Goal: Transaction & Acquisition: Purchase product/service

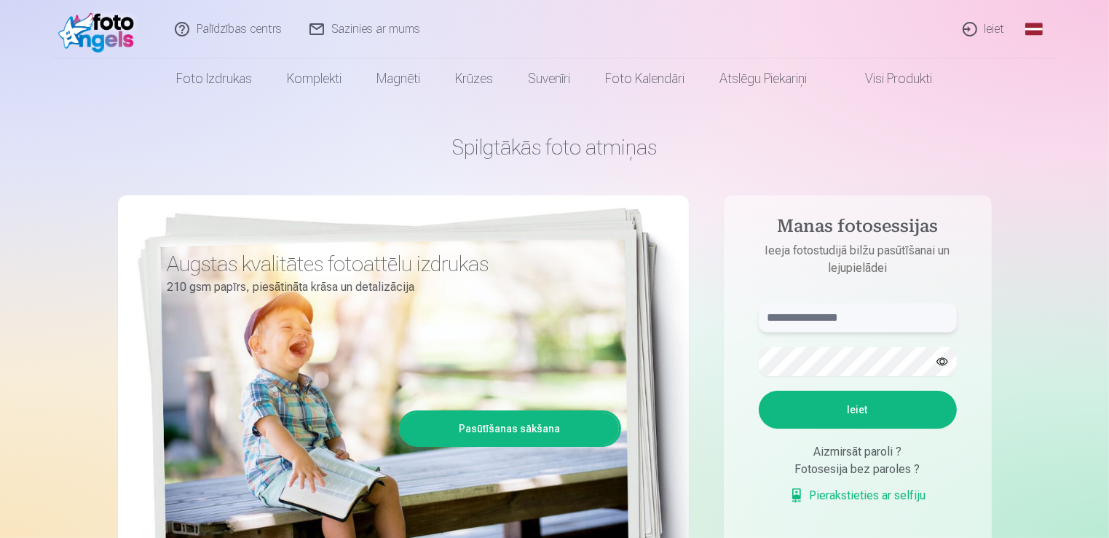
click at [854, 310] on input "text" at bounding box center [858, 317] width 198 height 29
type input "**********"
click at [940, 360] on button "button" at bounding box center [943, 361] width 28 height 28
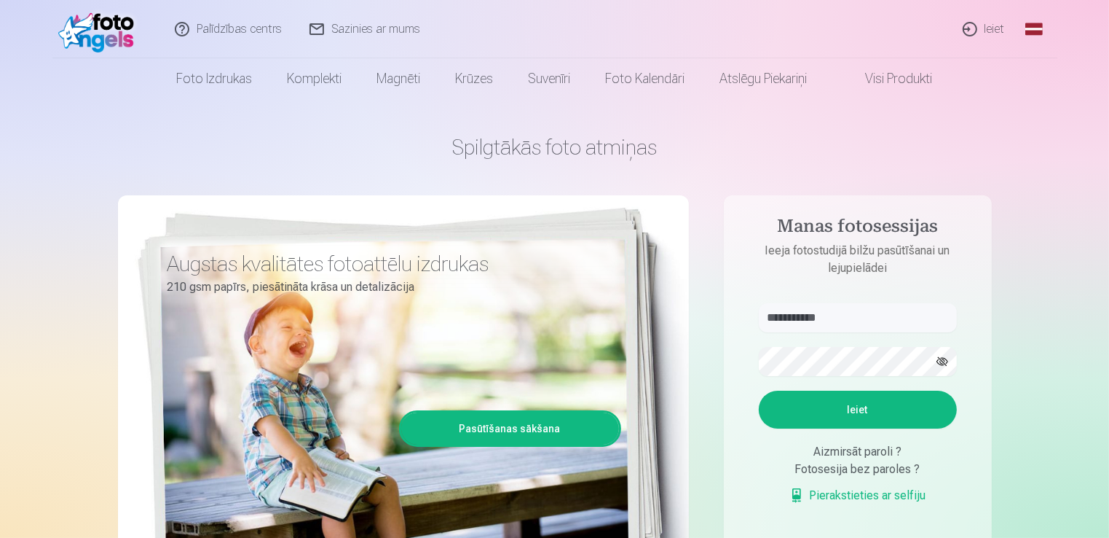
click at [829, 419] on button "Ieiet" at bounding box center [858, 409] width 198 height 38
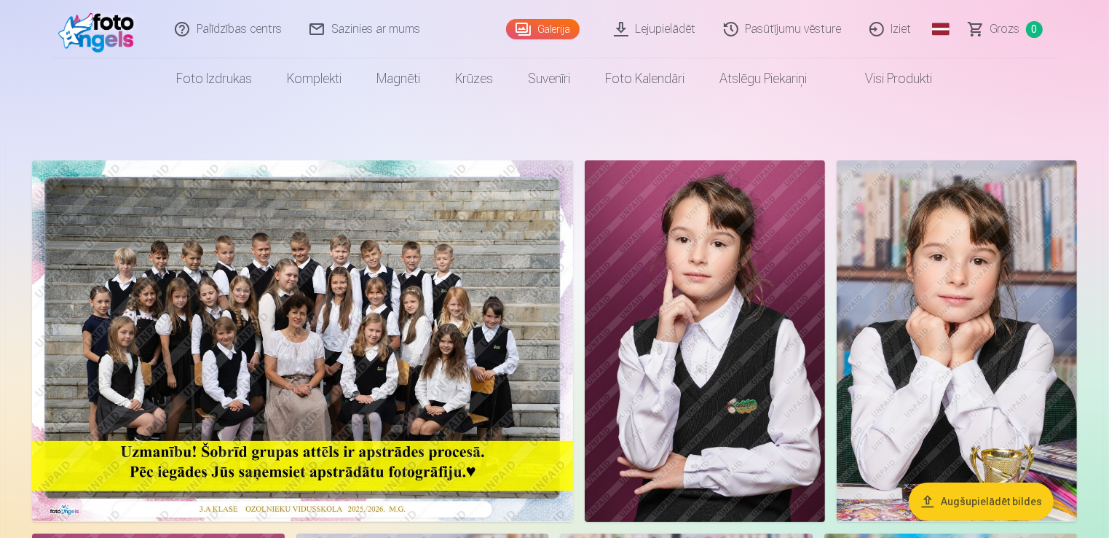
click at [390, 367] on img at bounding box center [302, 340] width 541 height 361
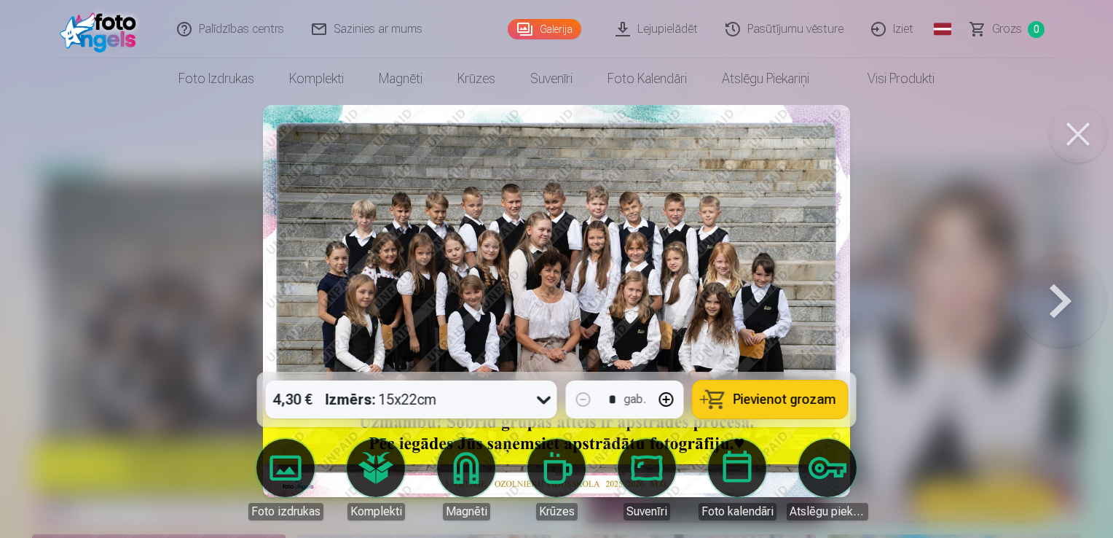
click at [1063, 306] on button at bounding box center [1060, 301] width 93 height 112
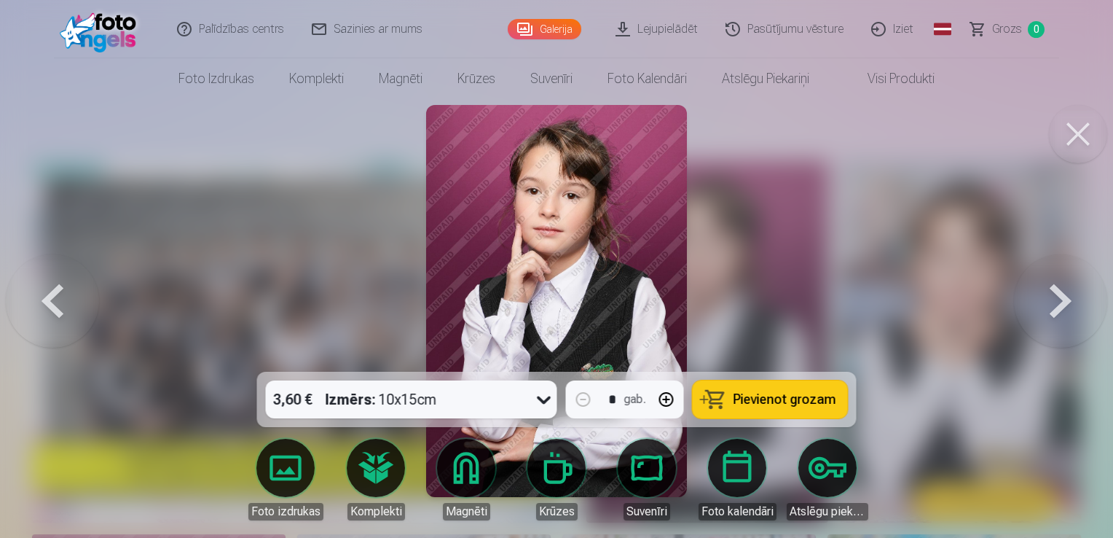
click at [1063, 308] on button at bounding box center [1060, 301] width 93 height 112
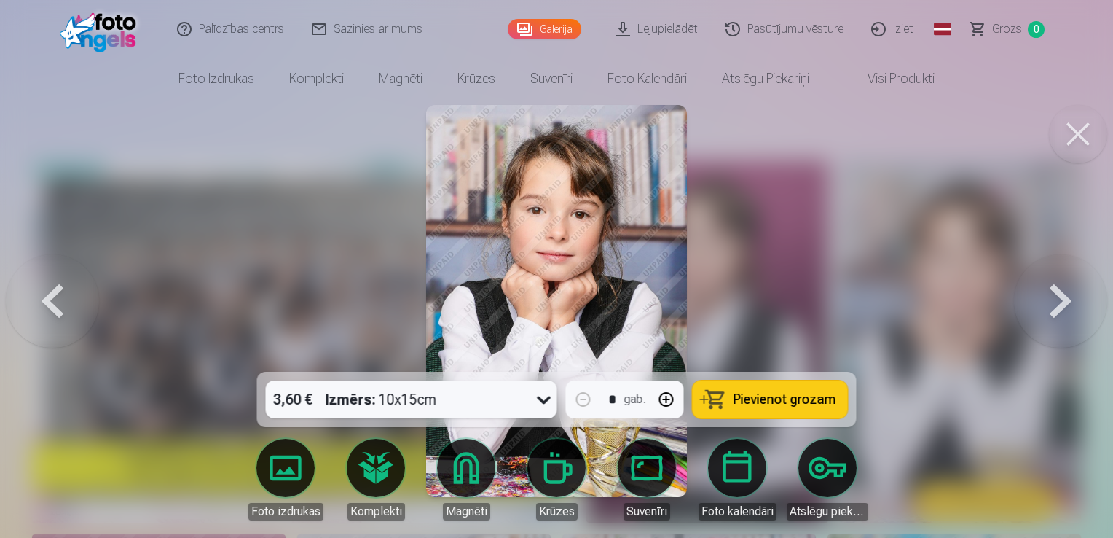
click at [1063, 308] on button at bounding box center [1060, 301] width 93 height 112
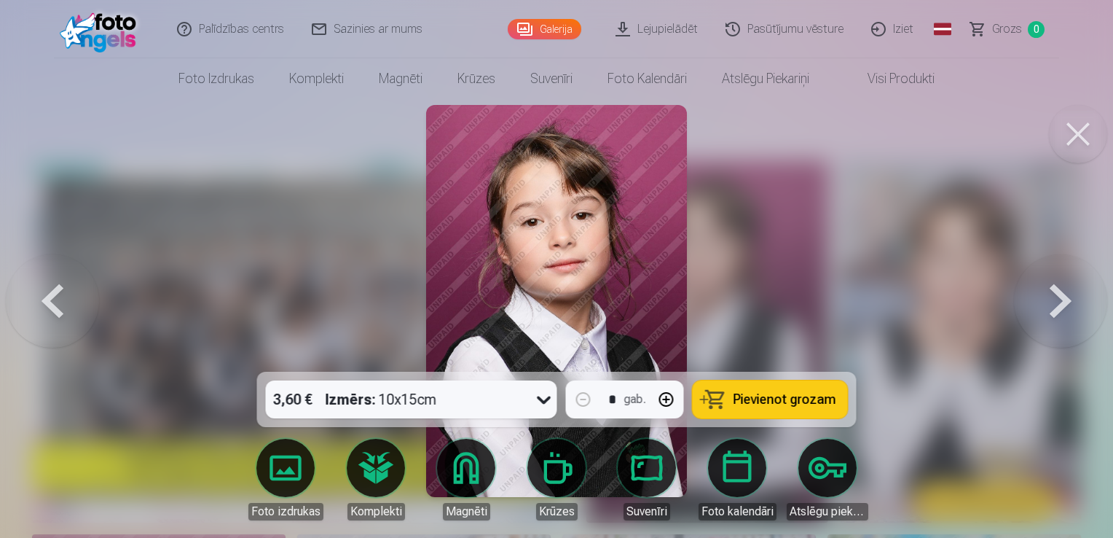
click at [1063, 308] on button at bounding box center [1060, 301] width 93 height 112
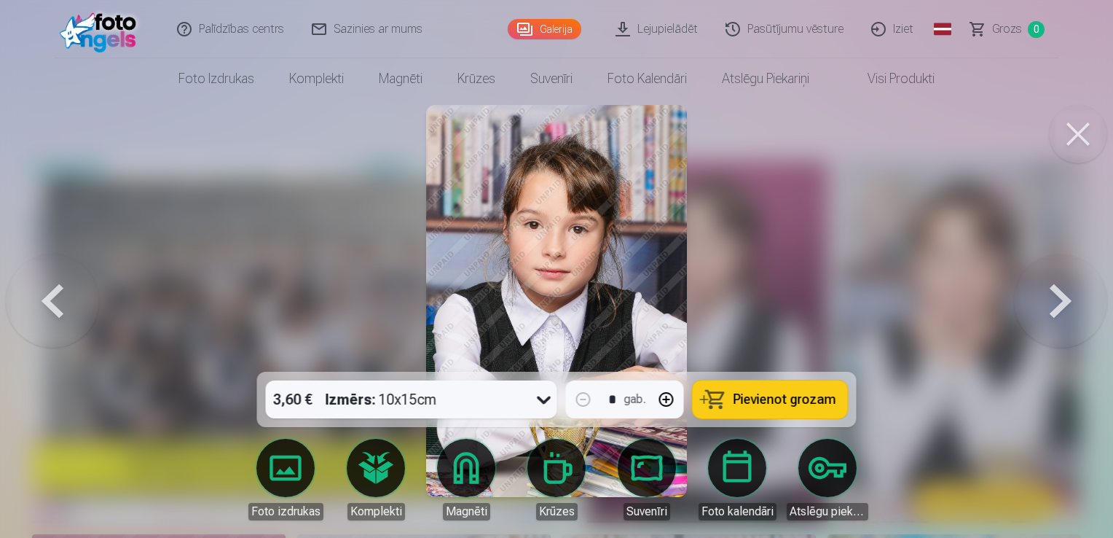
click at [1079, 118] on button at bounding box center [1078, 134] width 58 height 58
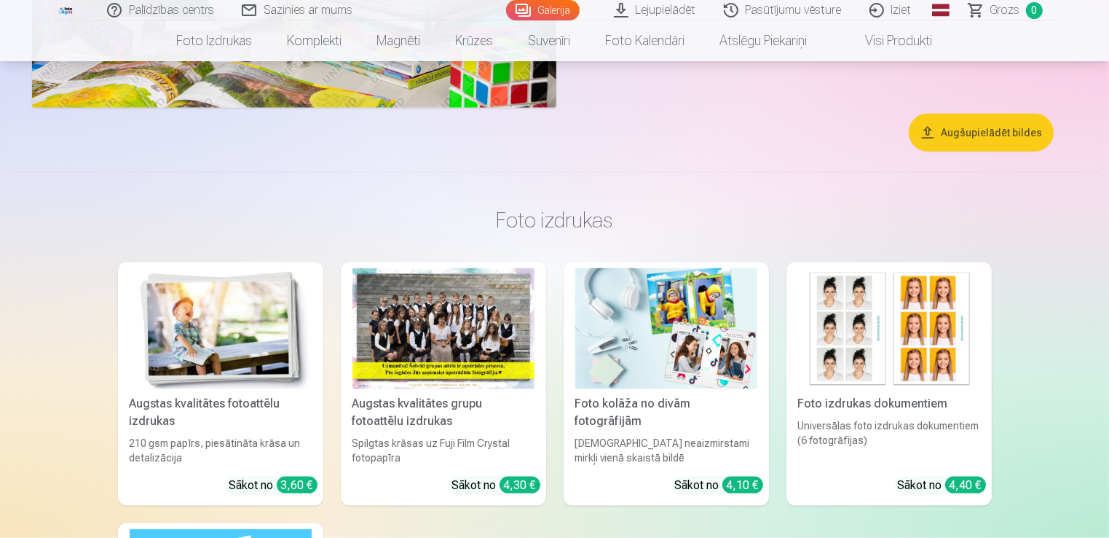
scroll to position [1911, 0]
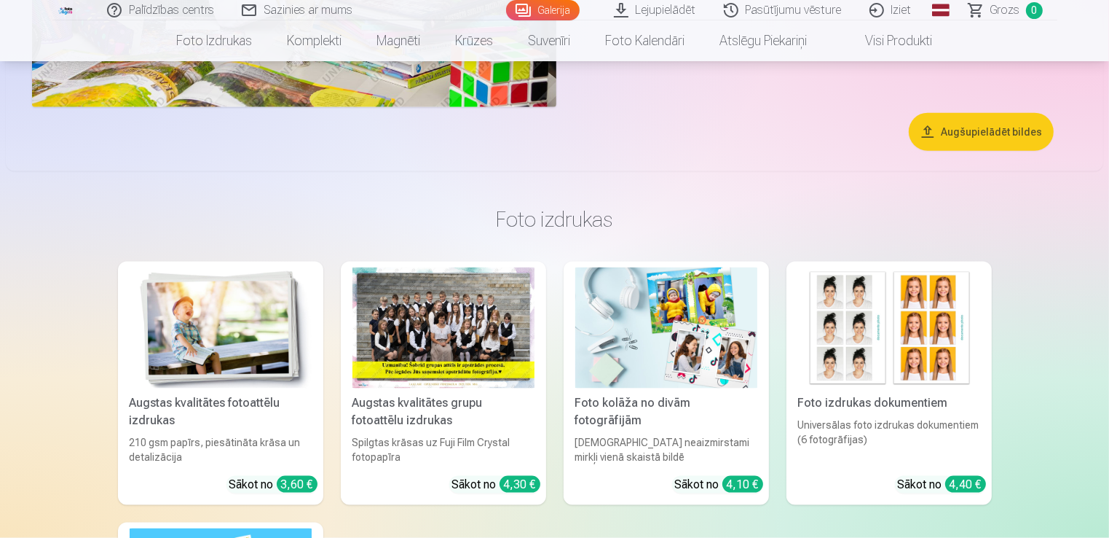
click at [510, 481] on div "4,30 €" at bounding box center [520, 484] width 41 height 17
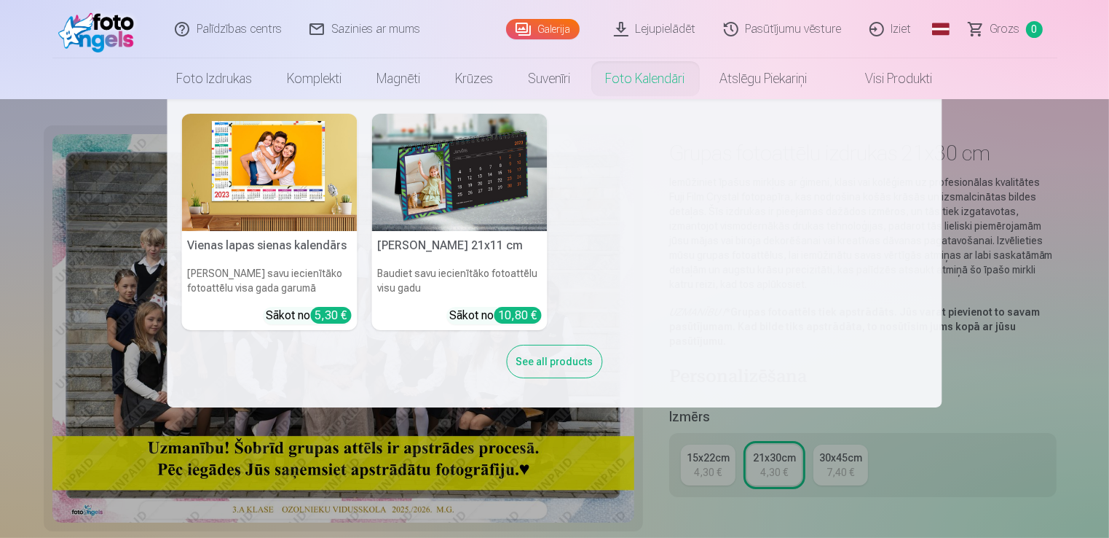
click at [95, 253] on nav "Vienas lapas sienas [PERSON_NAME] savu iecienītāko fotoattēlu visa gada garumā …" at bounding box center [554, 253] width 1109 height 308
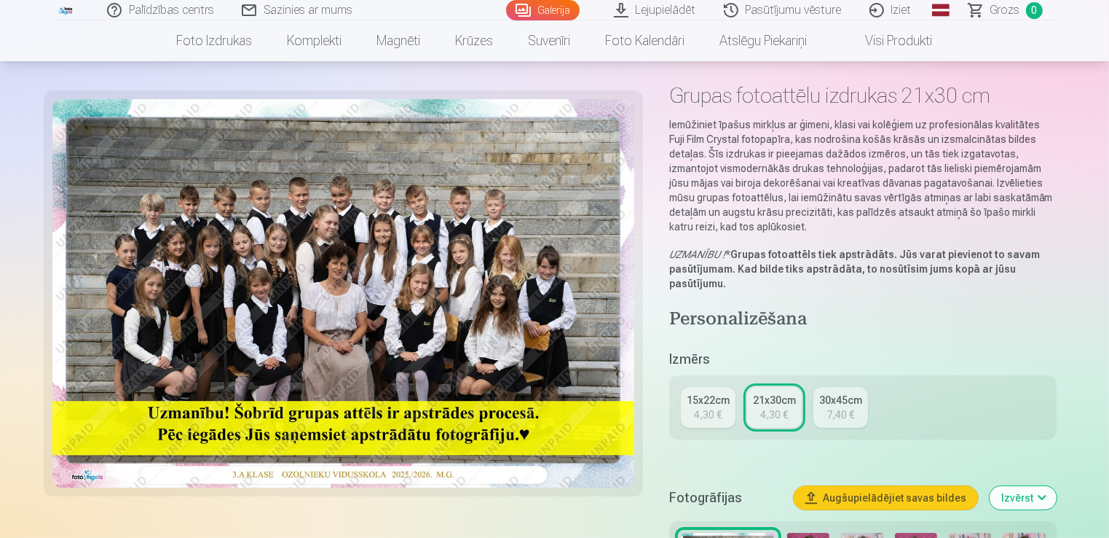
scroll to position [58, 0]
drag, startPoint x: 393, startPoint y: 245, endPoint x: 342, endPoint y: 261, distance: 53.9
click at [342, 261] on img at bounding box center [343, 293] width 582 height 388
click at [351, 253] on img at bounding box center [343, 293] width 582 height 388
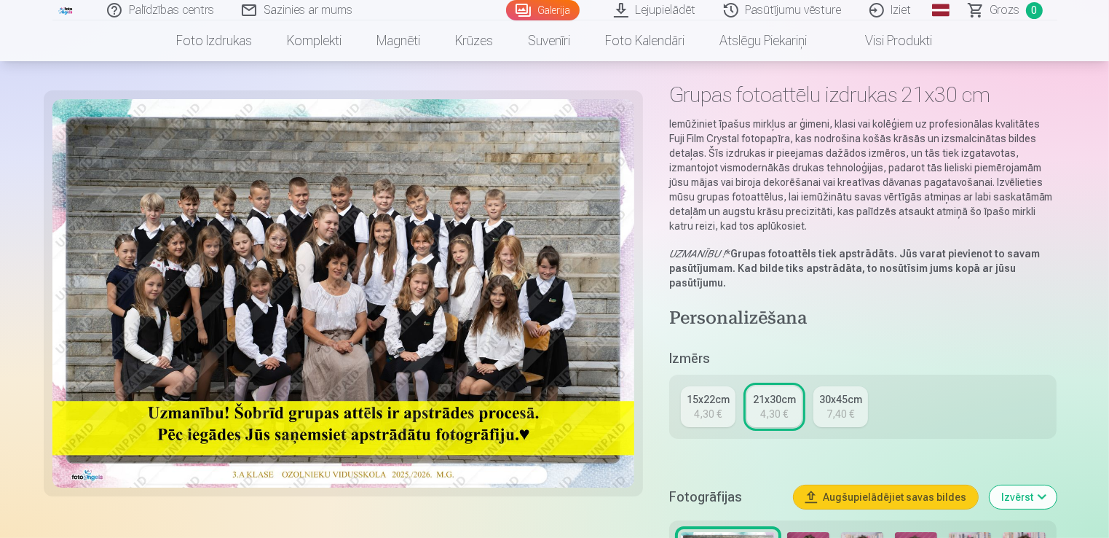
click at [324, 221] on img at bounding box center [343, 293] width 582 height 388
drag, startPoint x: 324, startPoint y: 221, endPoint x: 332, endPoint y: 232, distance: 13.0
click at [332, 232] on img at bounding box center [343, 293] width 582 height 388
click at [192, 211] on img at bounding box center [343, 293] width 582 height 388
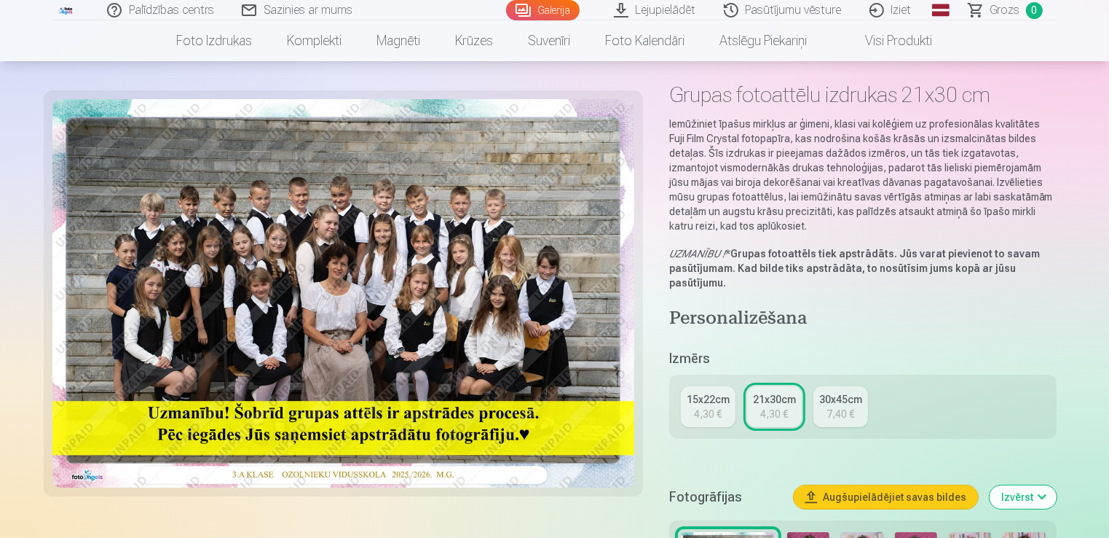
click at [845, 390] on link "30x45cm 7,40 €" at bounding box center [841, 406] width 55 height 41
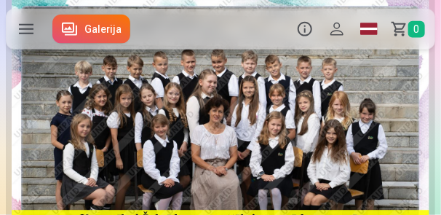
scroll to position [356, 0]
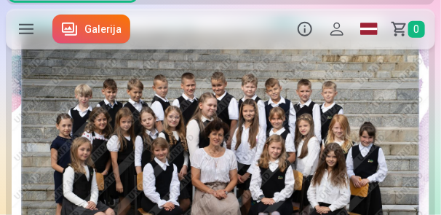
click at [86, 27] on link "Galerija" at bounding box center [91, 29] width 78 height 29
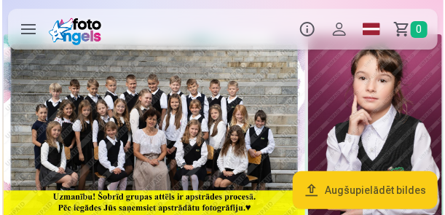
scroll to position [26, 0]
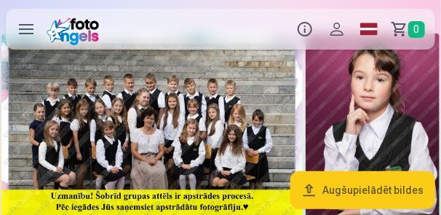
click at [363, 34] on link "Global" at bounding box center [369, 29] width 32 height 41
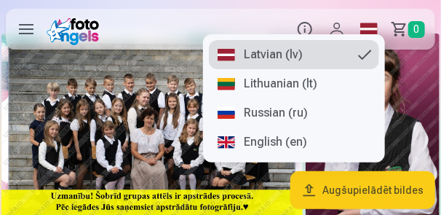
click at [411, 98] on img at bounding box center [373, 134] width 134 height 201
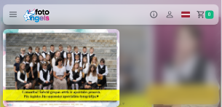
scroll to position [0, 445]
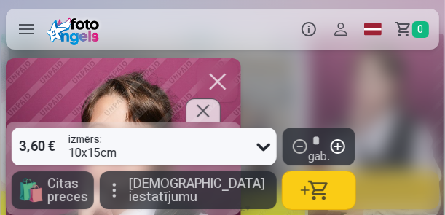
drag, startPoint x: 326, startPoint y: 167, endPoint x: 307, endPoint y: 168, distance: 19.0
click at [302, 168] on div "3,60 € izmērs : 10x15cm * gab. 🛍 Citas preces Vairāk iestatījumu" at bounding box center [222, 136] width 445 height 157
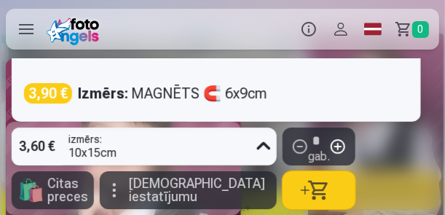
click at [252, 150] on icon at bounding box center [263, 146] width 23 height 23
click at [366, 177] on div "5 results available. Use Up and Down to choose options, press Enter to select t…" at bounding box center [222, 136] width 445 height 157
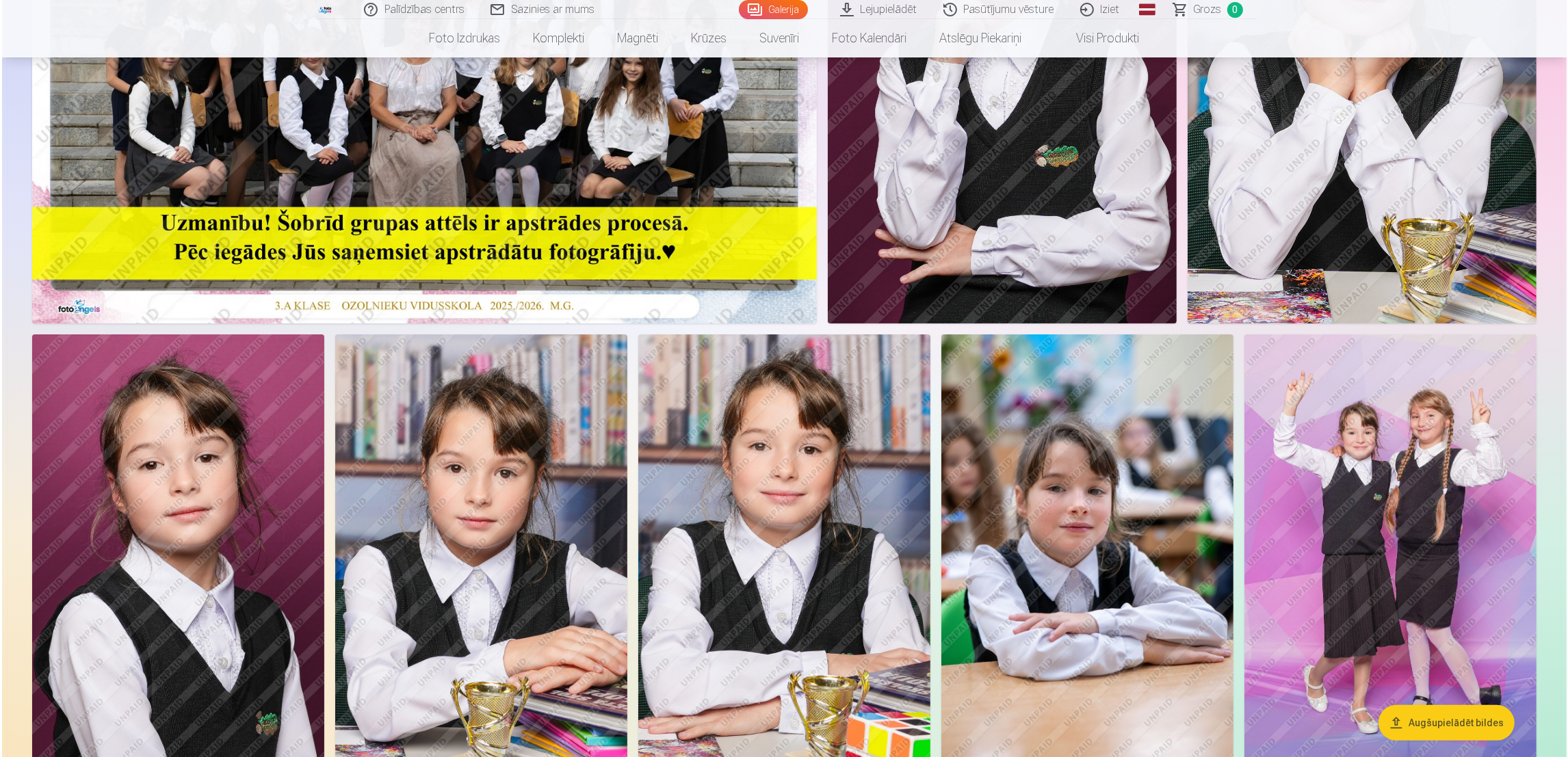
scroll to position [435, 0]
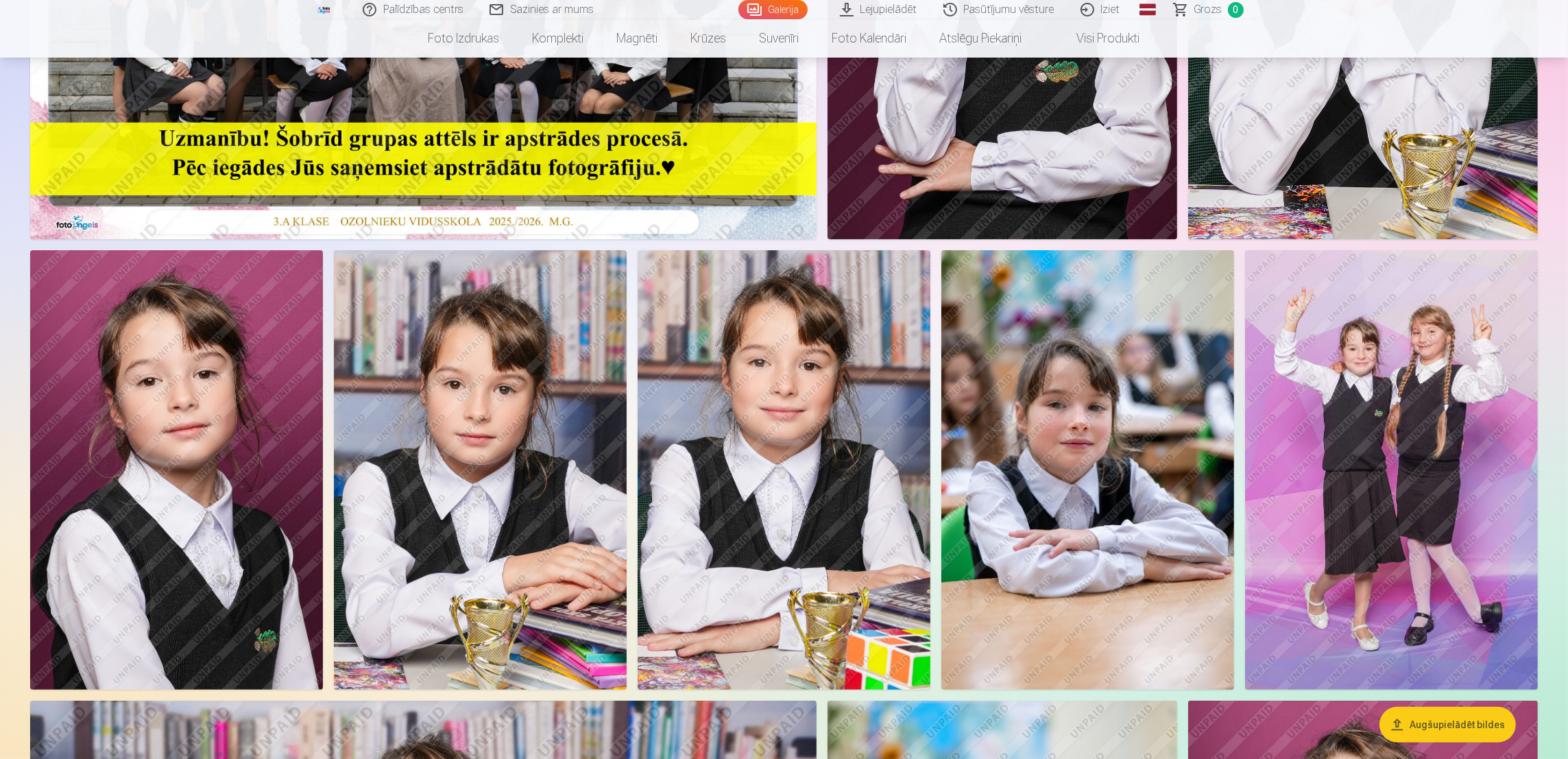
click at [1044, 478] on img at bounding box center [1391, 470] width 293 height 440
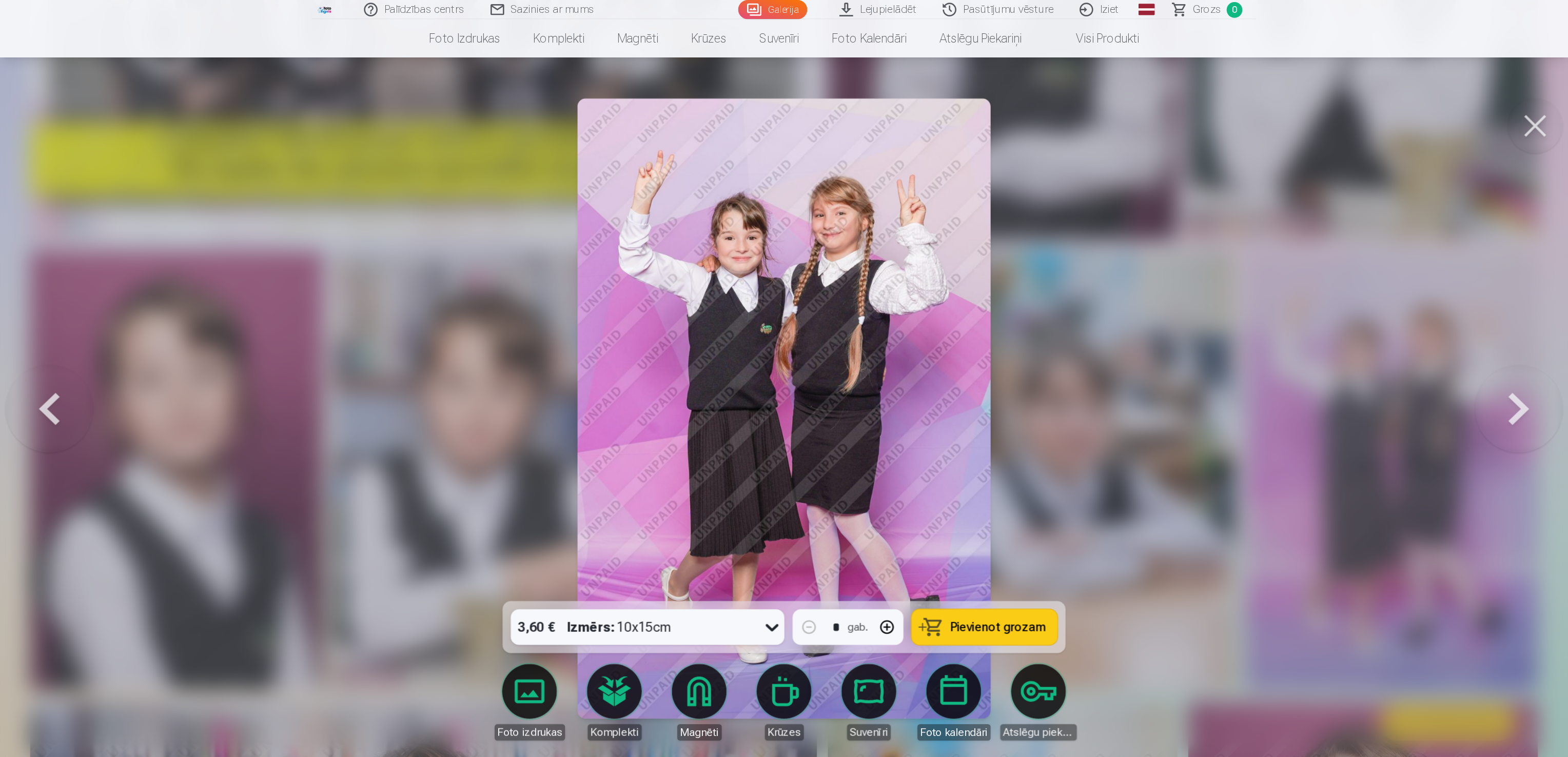
scroll to position [326, 0]
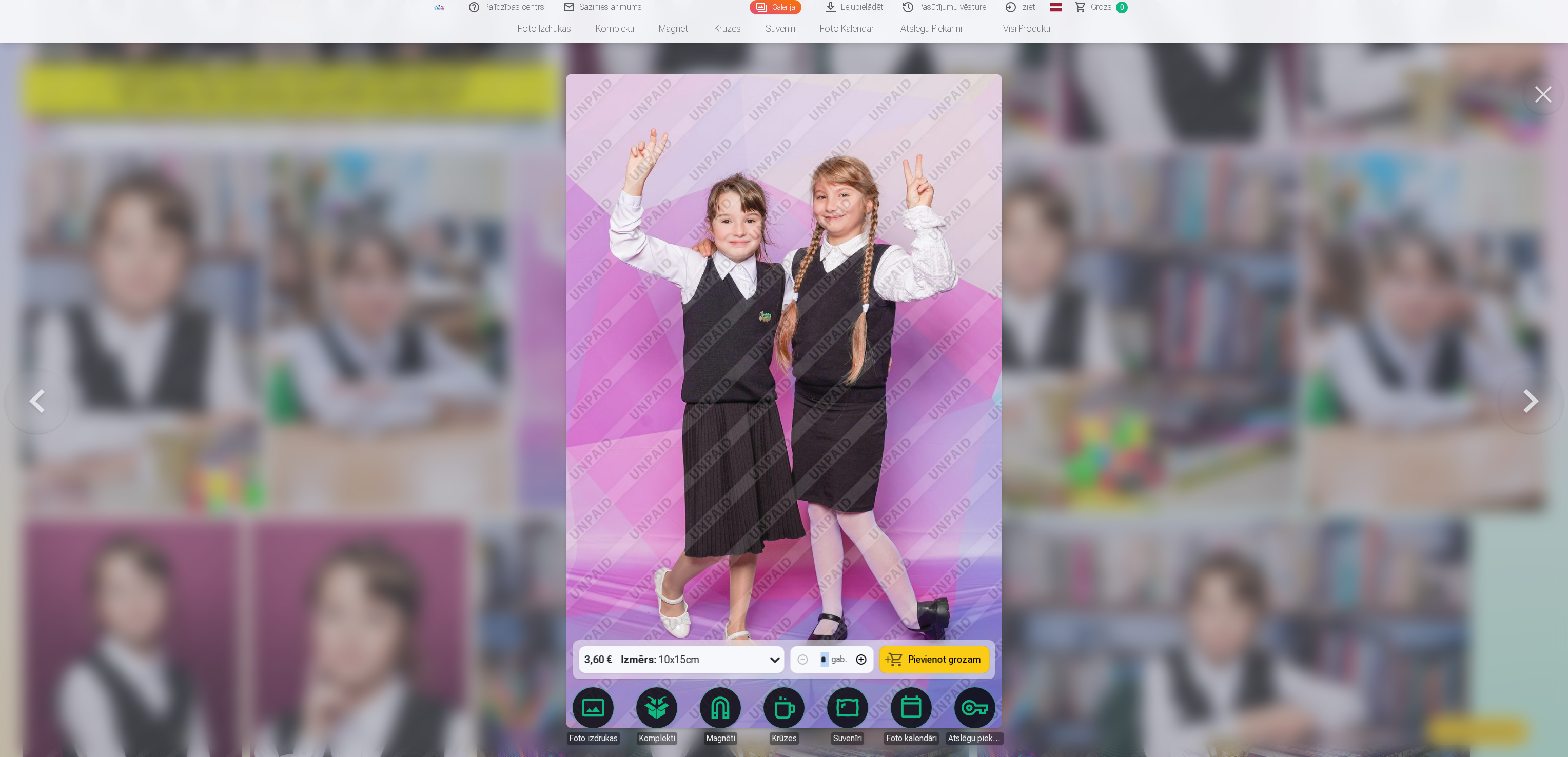
click at [781, 349] on img at bounding box center [783, 401] width 436 height 654
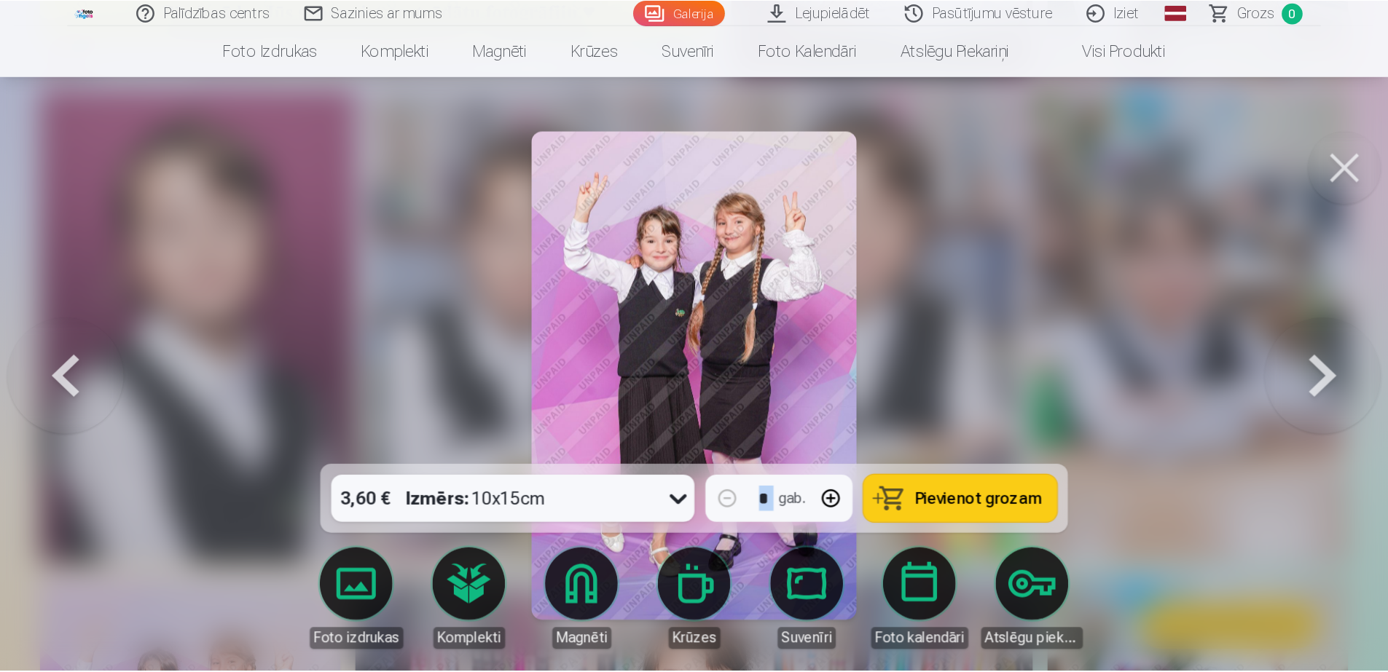
scroll to position [463, 0]
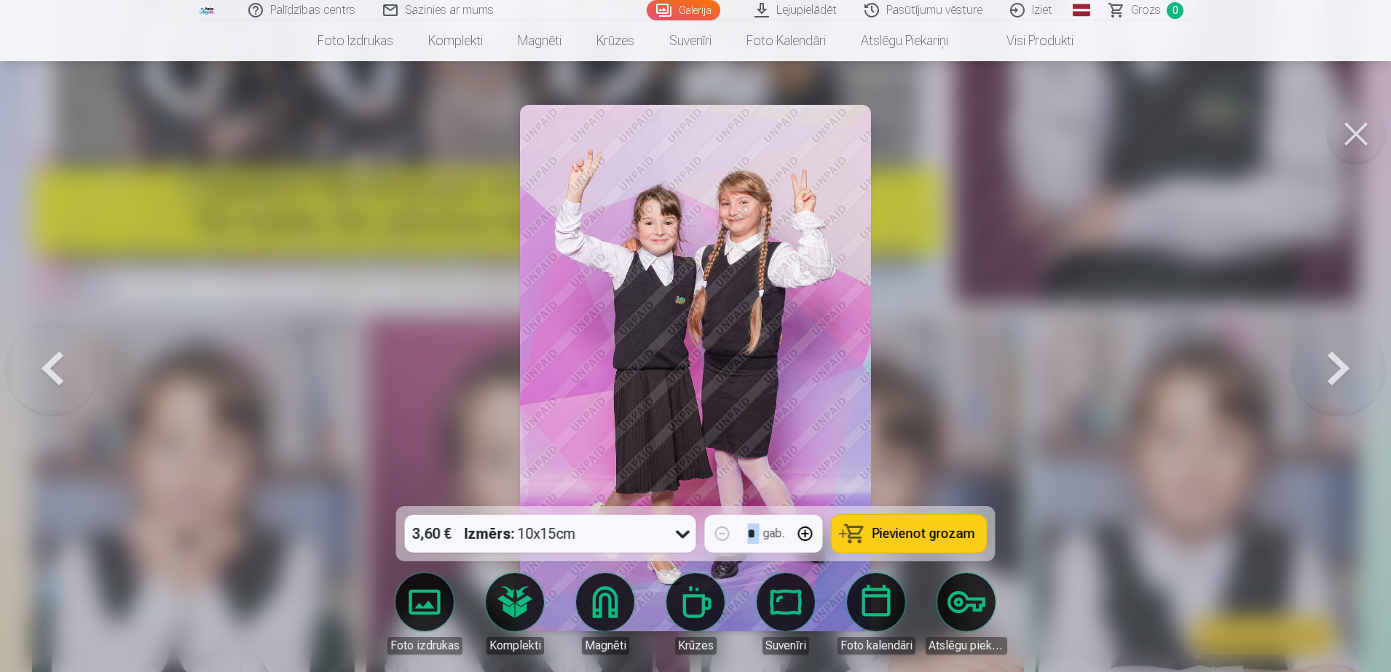
click at [1109, 391] on div at bounding box center [695, 336] width 1391 height 672
